Goal: Task Accomplishment & Management: Manage account settings

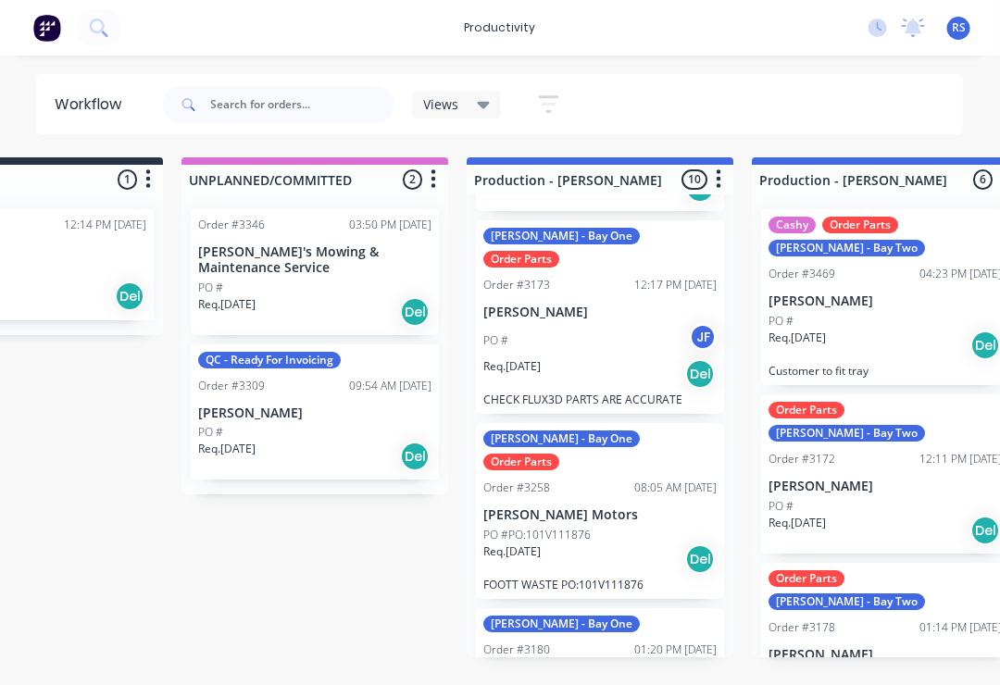
scroll to position [327, 0]
click at [606, 506] on p "[PERSON_NAME] Motors" at bounding box center [600, 514] width 233 height 16
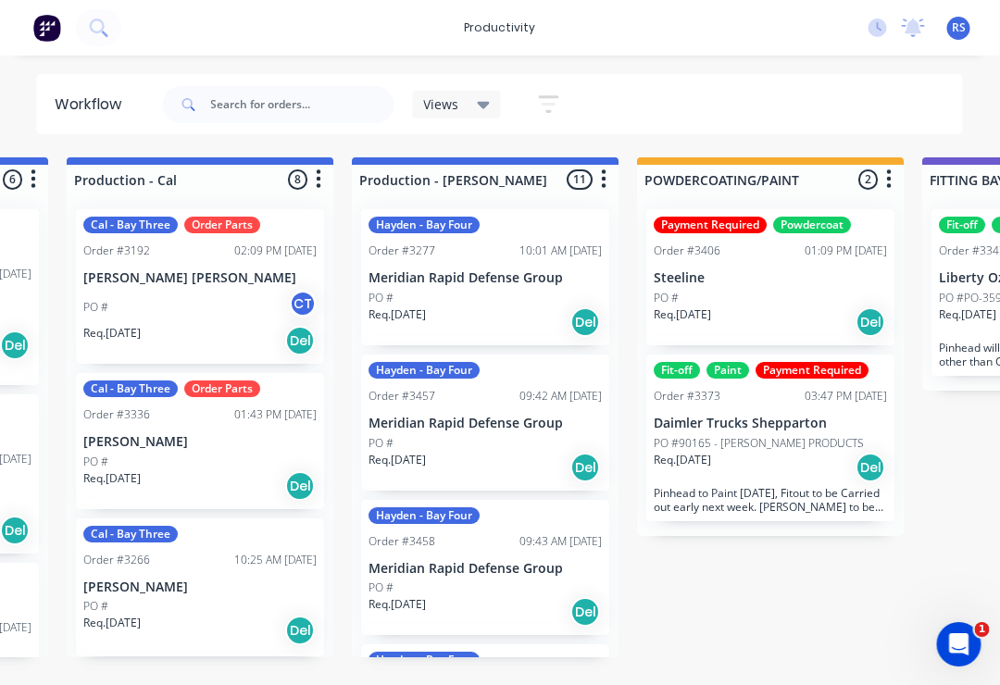
scroll to position [1, 1114]
click at [766, 265] on div "Payment Required Powdercoat Order #3406 01:09 PM 06/10/25 Steeline PO # Req. 18…" at bounding box center [770, 277] width 248 height 136
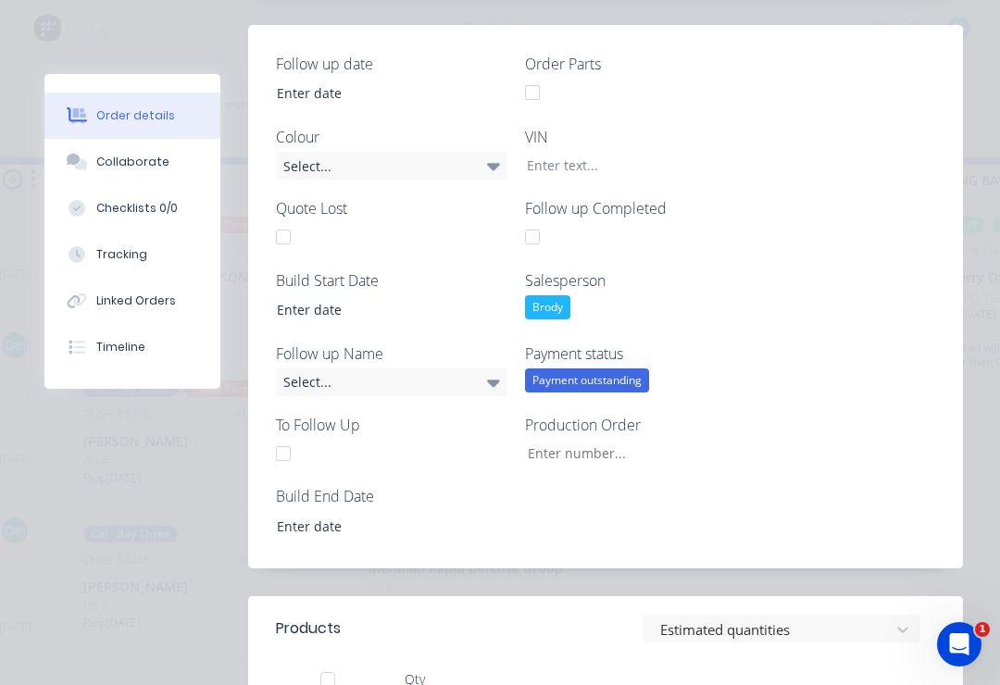
scroll to position [656, 0]
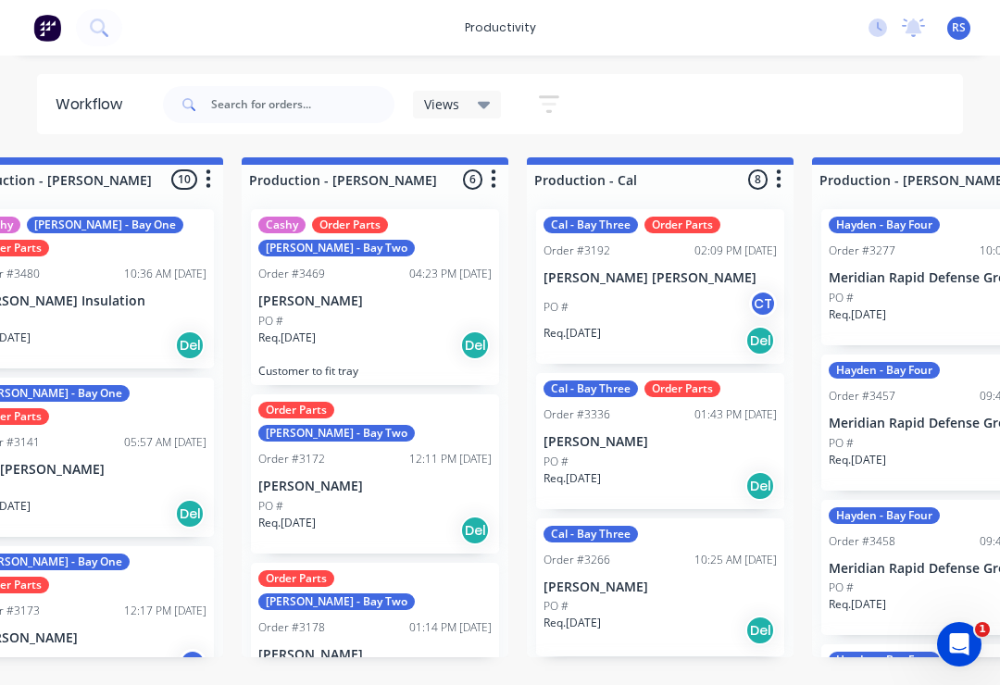
click at [629, 296] on div "PO # CT" at bounding box center [659, 307] width 233 height 35
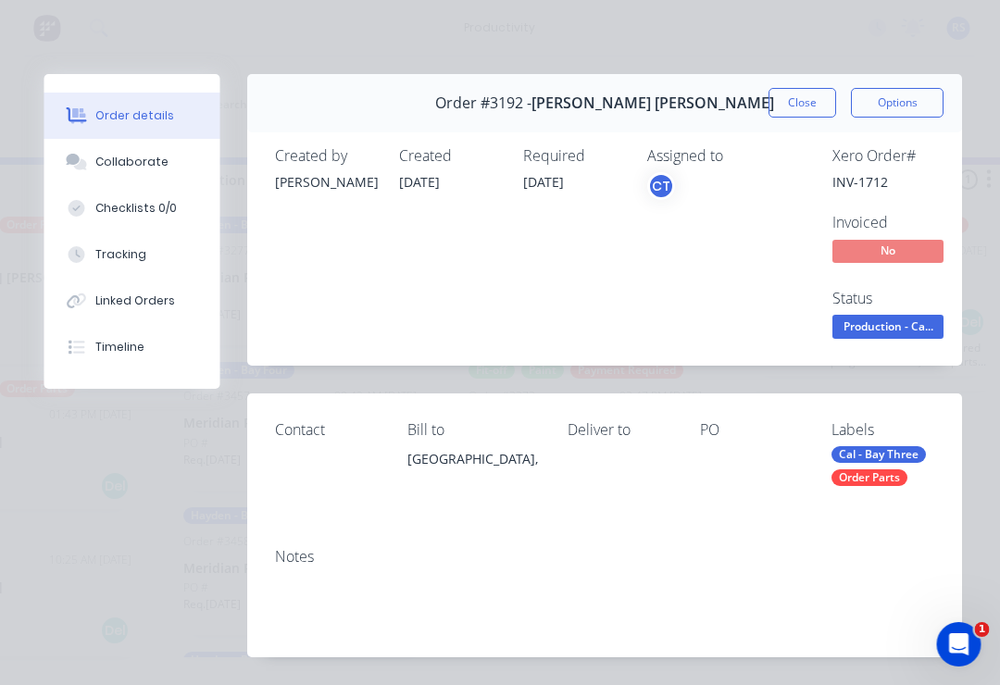
scroll to position [0, 1300]
click at [972, 643] on icon "Open Intercom Messenger" at bounding box center [959, 644] width 31 height 31
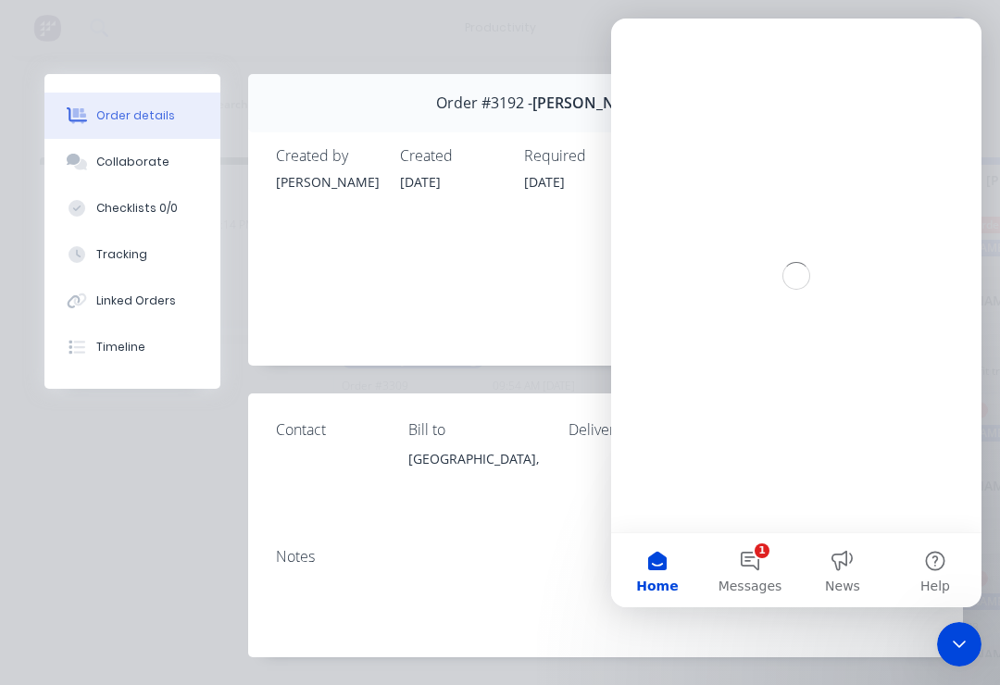
scroll to position [0, 0]
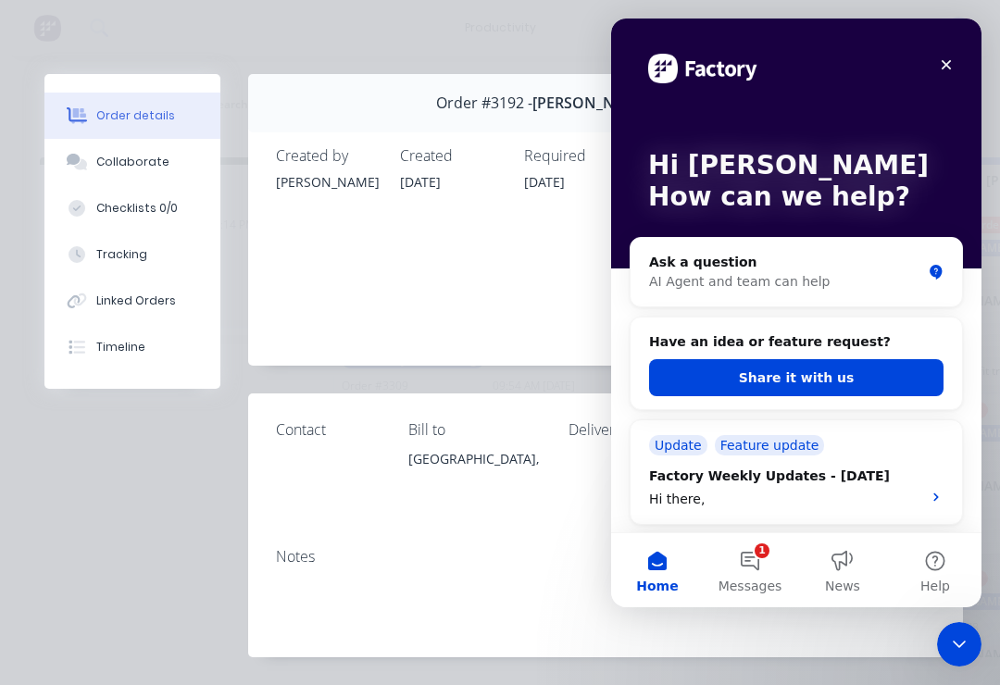
click at [948, 59] on icon "Close" at bounding box center [946, 64] width 15 height 15
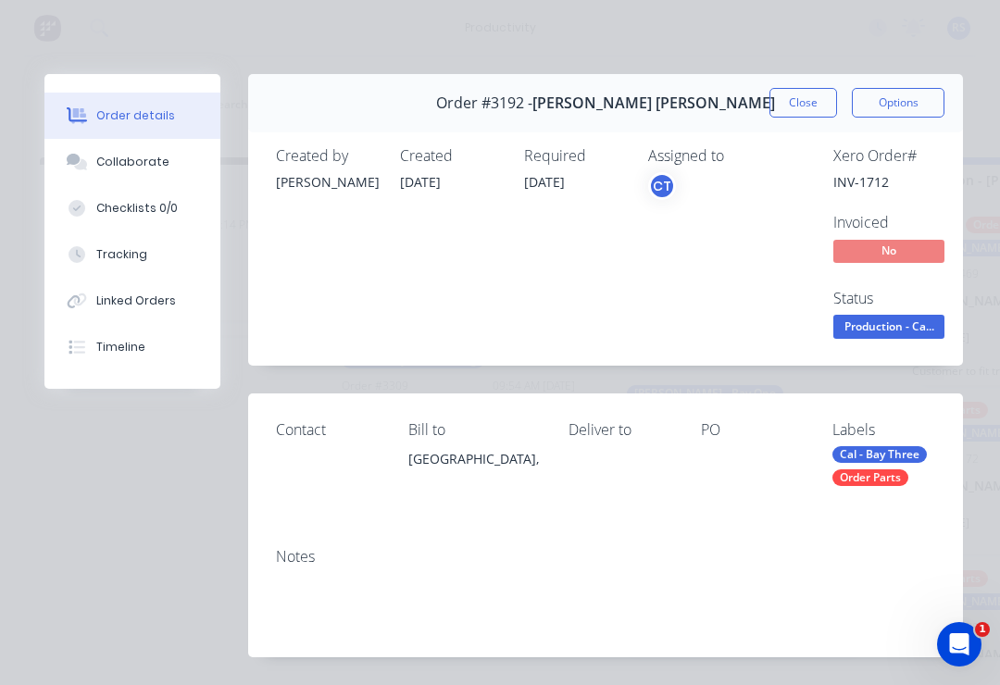
click at [485, 126] on div "Order #3192 - Cooper Reilly Close Options" at bounding box center [605, 103] width 715 height 58
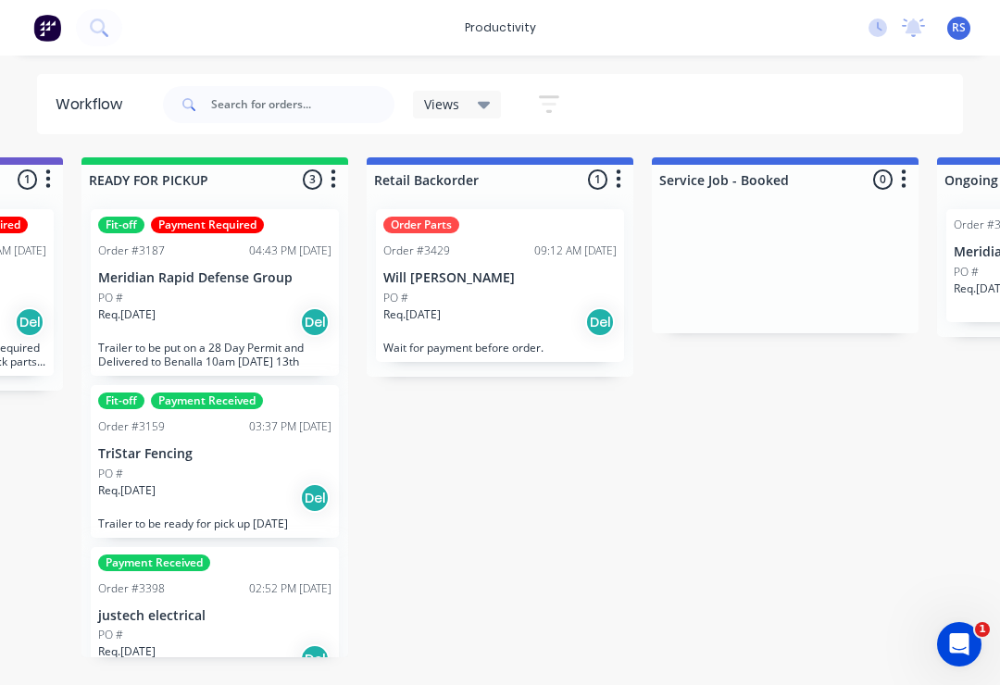
scroll to position [1, 2191]
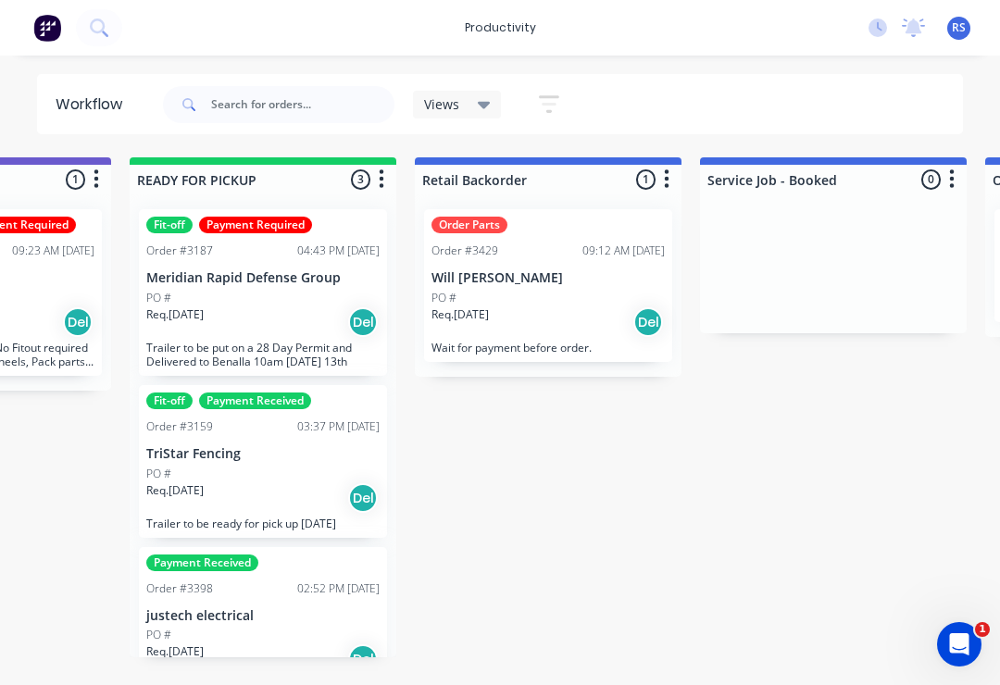
click at [508, 284] on p "Will [PERSON_NAME]" at bounding box center [547, 278] width 233 height 16
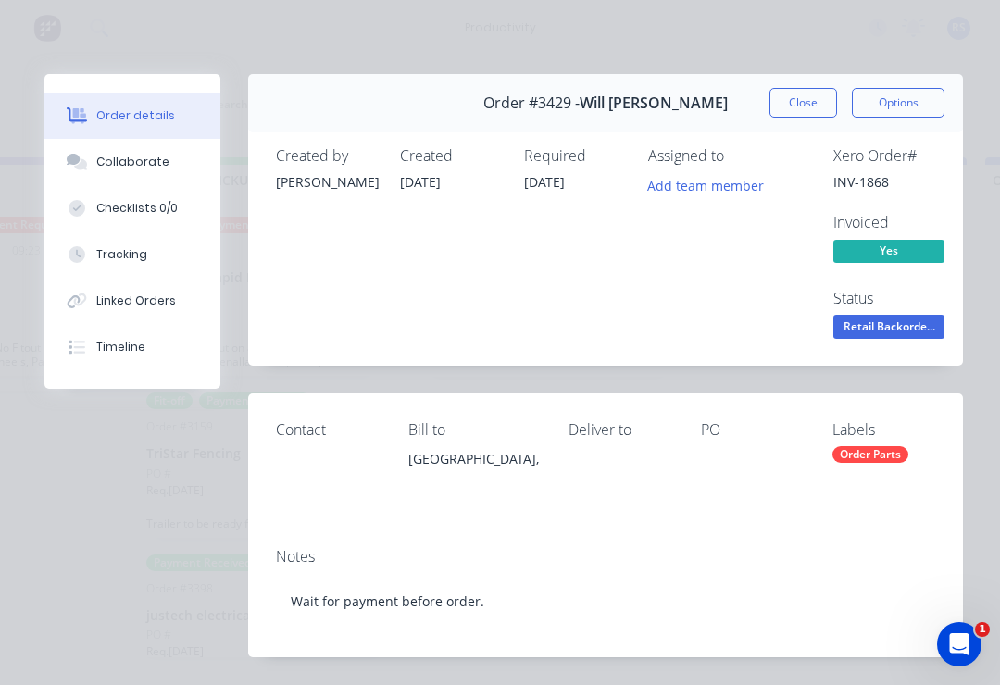
scroll to position [0, 0]
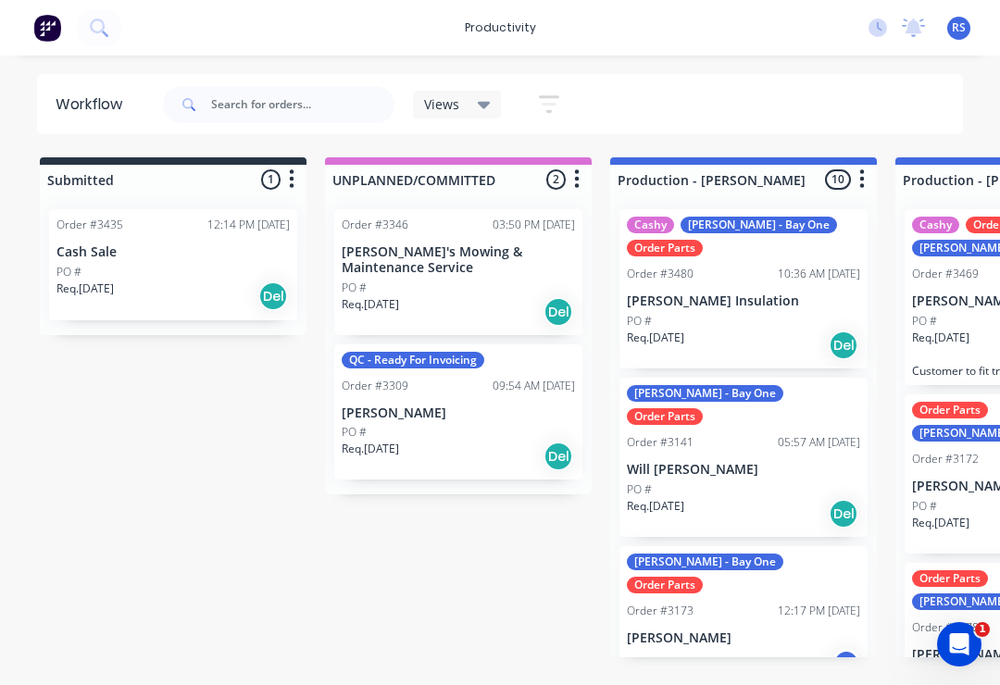
click at [742, 413] on div "John - Bay One Order Parts Order #3141 05:57 AM 14/08/25 Will O'sullivan PO # R…" at bounding box center [743, 457] width 248 height 159
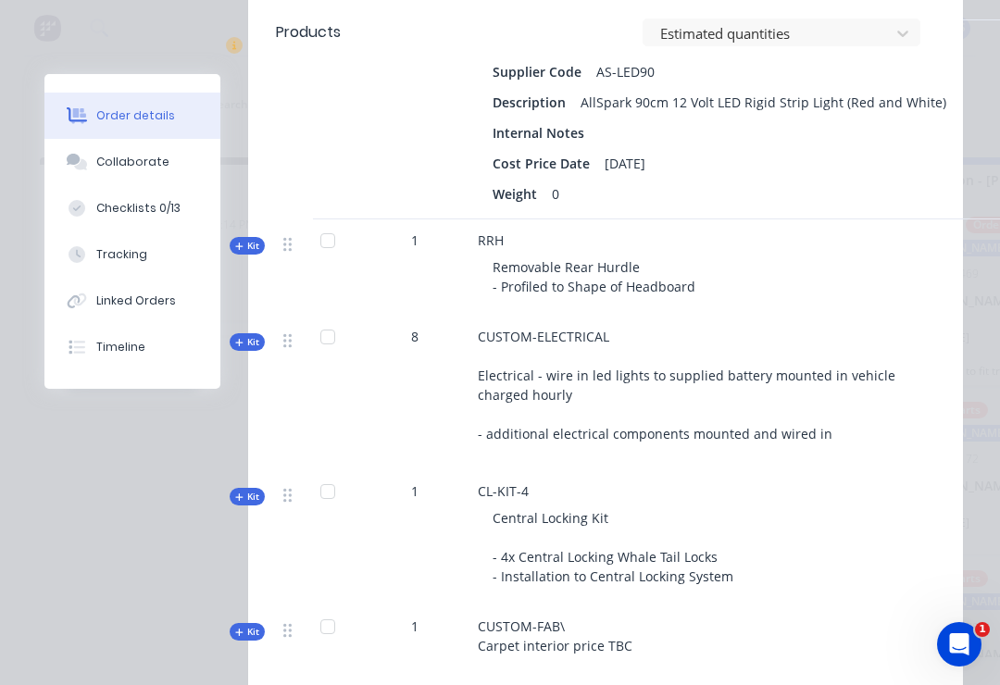
scroll to position [4404, 0]
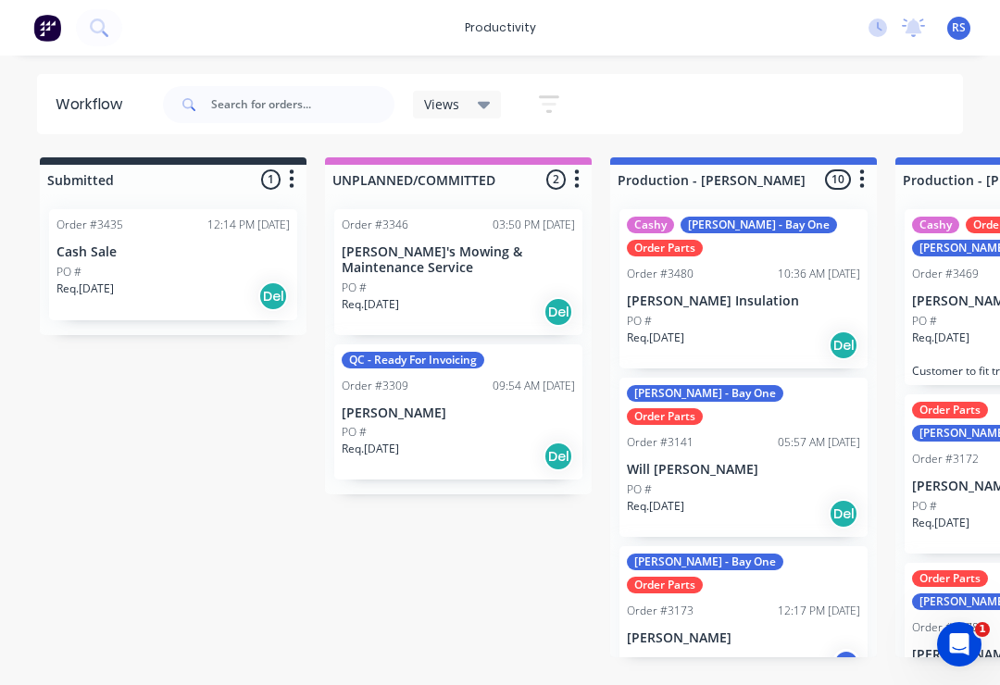
click at [473, 280] on div "PO #" at bounding box center [458, 288] width 233 height 17
click at [487, 406] on div "QC - Ready For Invoicing Order #3309 09:54 AM [DATE] [PERSON_NAME] PO # Req. [D…" at bounding box center [458, 412] width 248 height 136
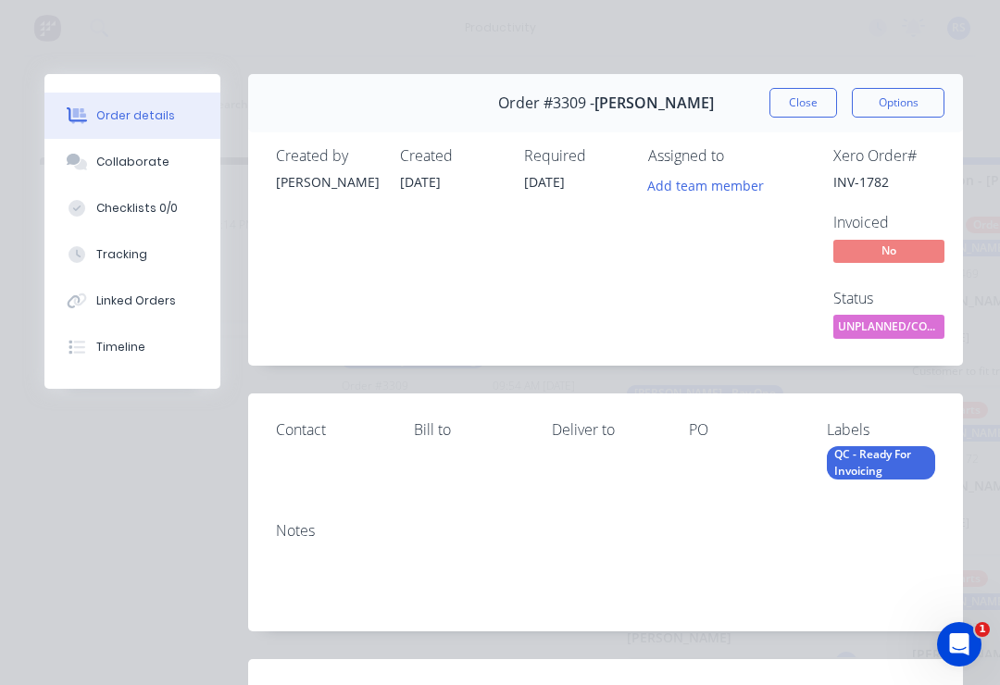
click at [888, 493] on div "Contact Bill to Deliver to PO Labels QC - Ready For Invoicing" at bounding box center [605, 450] width 715 height 114
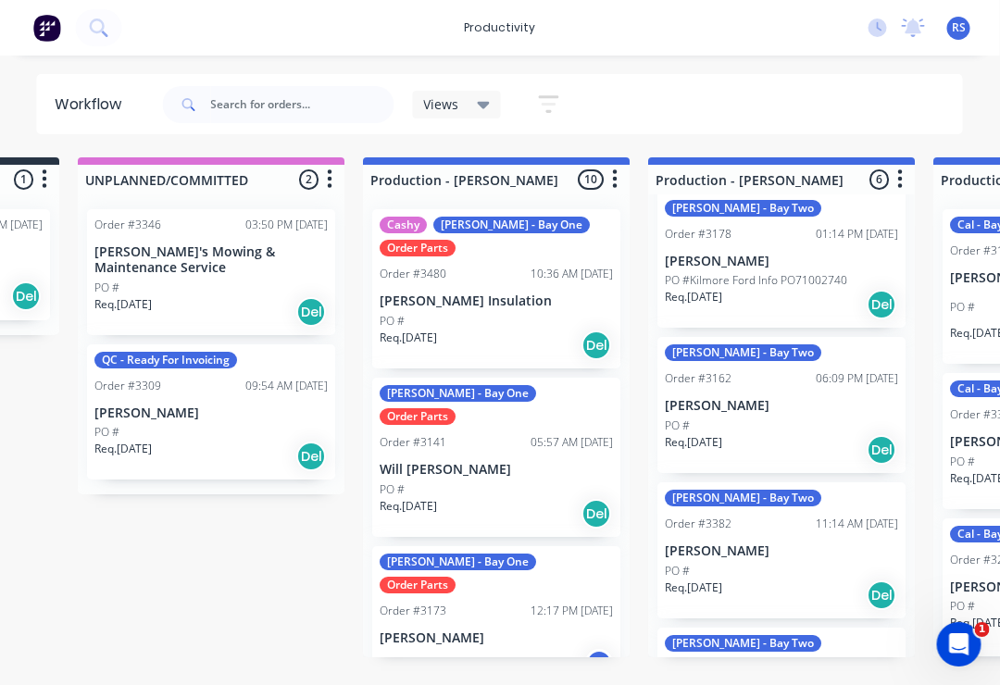
scroll to position [392, 0]
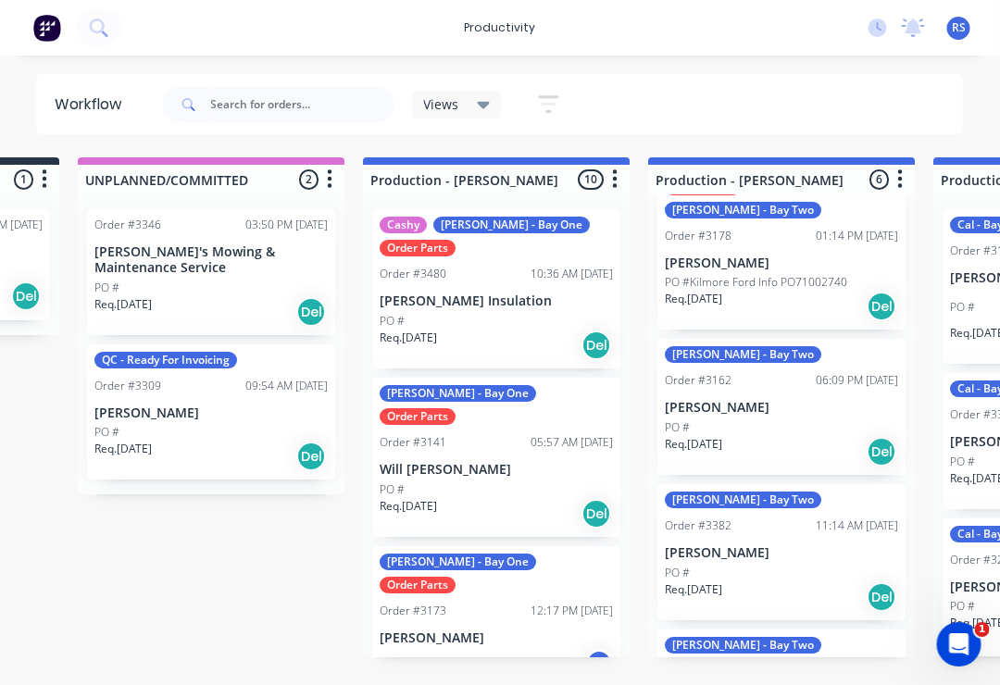
click at [795, 400] on p "[PERSON_NAME]" at bounding box center [782, 408] width 233 height 16
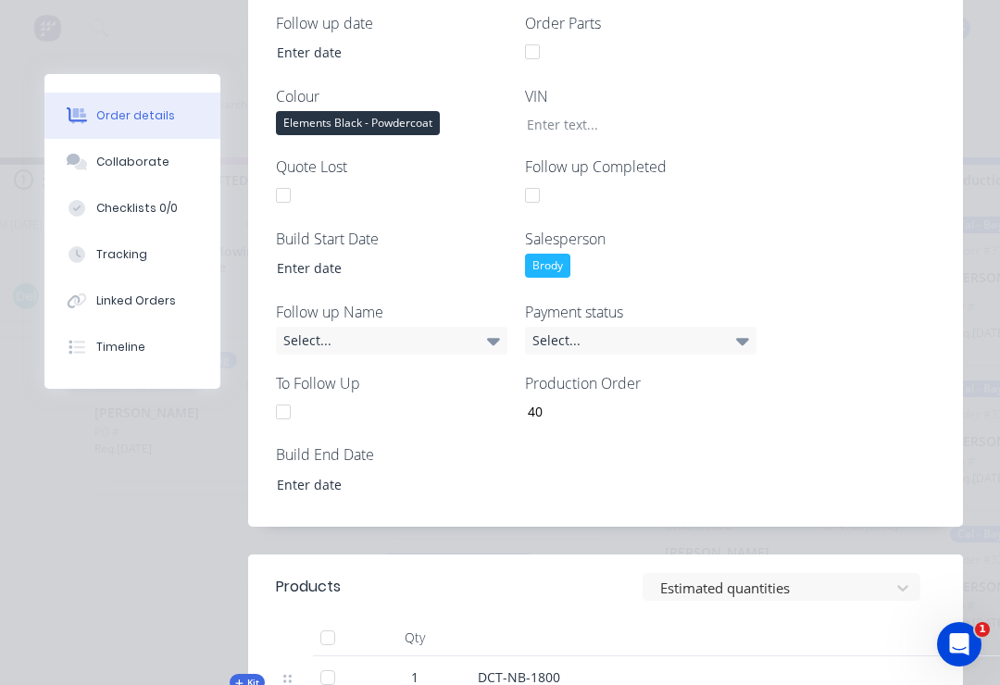
scroll to position [673, 0]
